Goal: Task Accomplishment & Management: Manage account settings

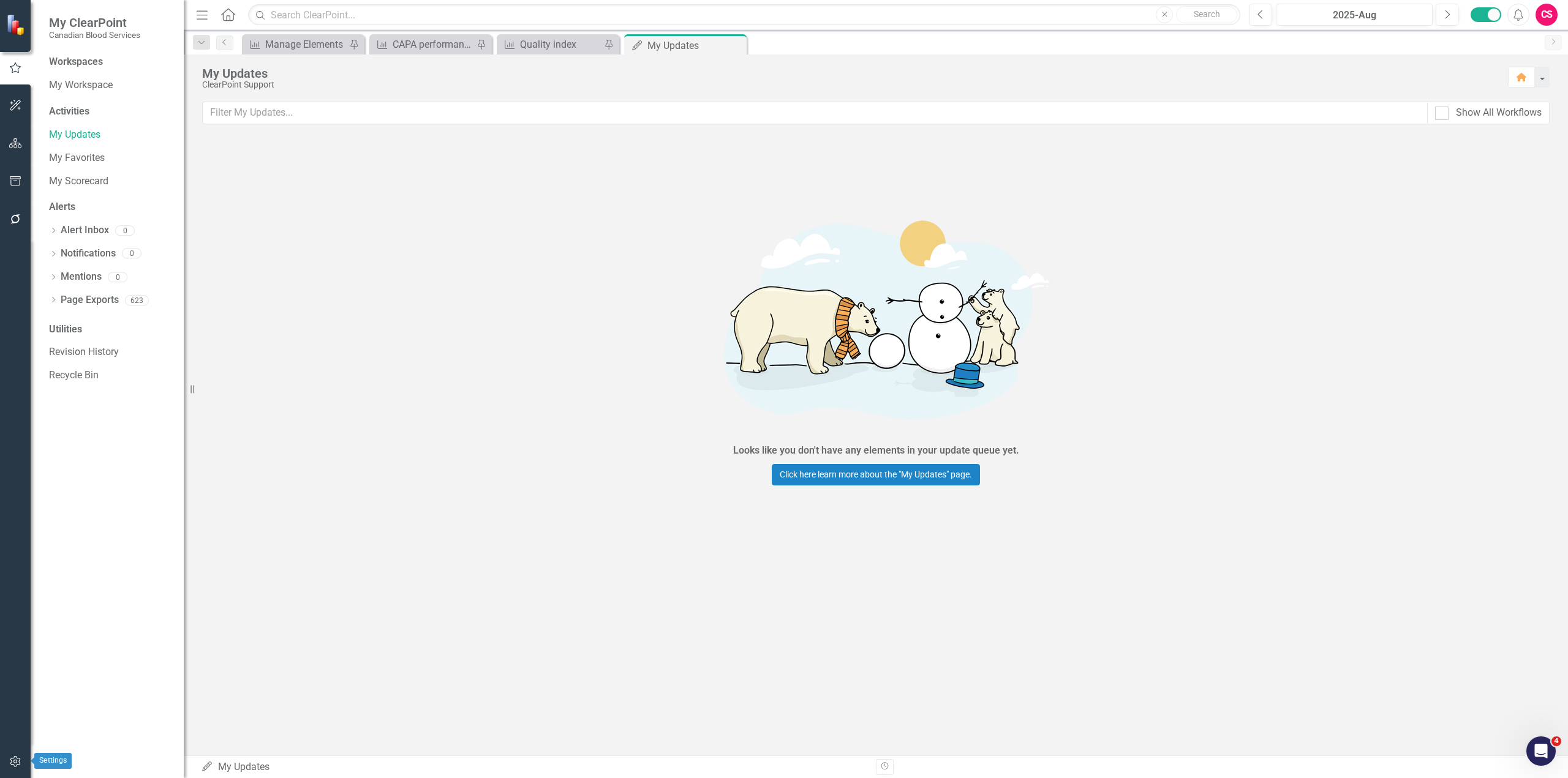
click at [22, 764] on button "button" at bounding box center [15, 763] width 28 height 26
click at [85, 78] on div "Manage Users" at bounding box center [110, 85] width 122 height 20
click at [85, 85] on link "Manage Users" at bounding box center [110, 85] width 122 height 14
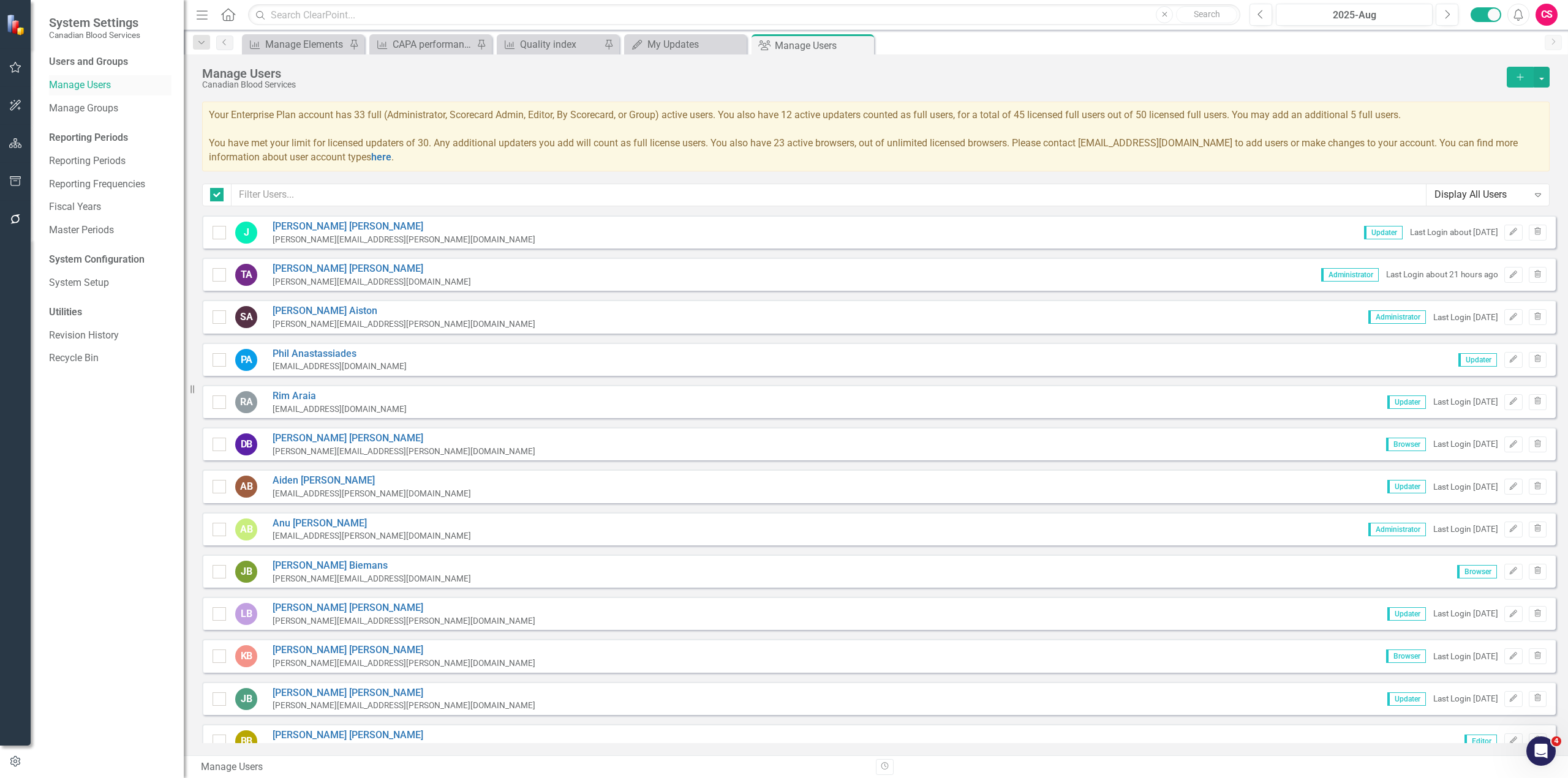
checkbox input "false"
